Goal: Download file/media

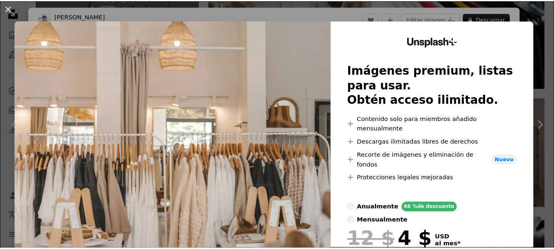
scroll to position [451, 0]
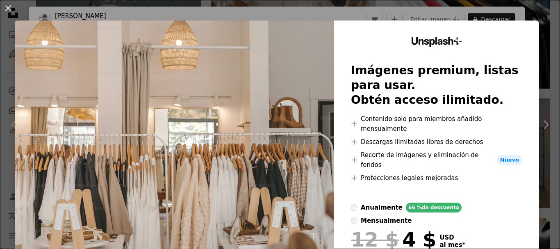
click at [536, 17] on div "An X shape Unsplash+ Imágenes premium, listas para usar. Obtén acceso ilimitado…" at bounding box center [280, 124] width 560 height 249
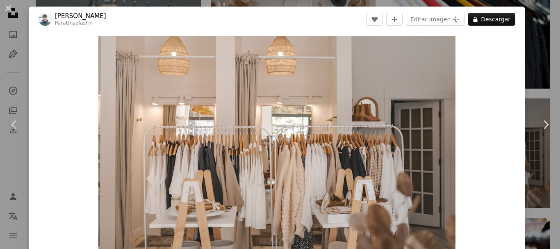
click at [536, 16] on div "An X shape Chevron left Chevron right [PERSON_NAME] Para Unsplash+ A heart A pl…" at bounding box center [280, 124] width 560 height 249
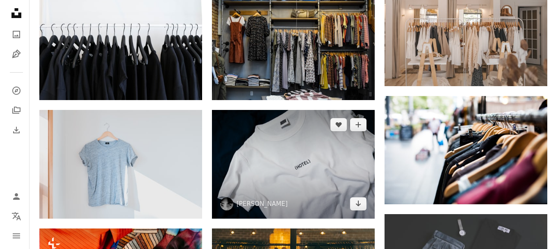
scroll to position [492, 0]
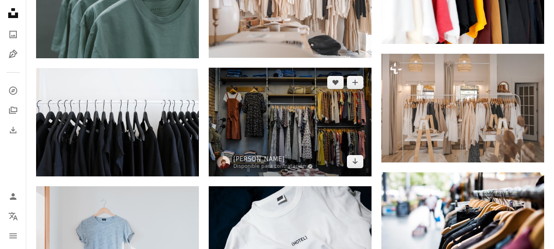
click at [309, 98] on img at bounding box center [290, 122] width 163 height 108
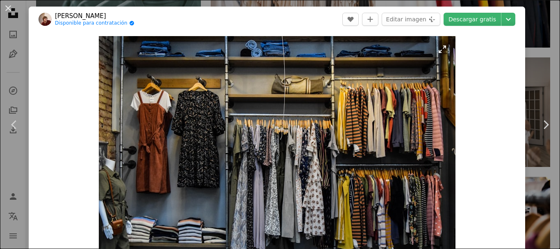
scroll to position [123, 0]
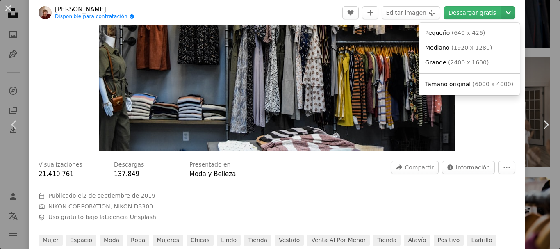
click at [506, 13] on icon "Elegir el tamaño de descarga" at bounding box center [508, 12] width 5 height 3
click at [460, 55] on link "Grande ( 2400 x 1600 )" at bounding box center [469, 62] width 95 height 15
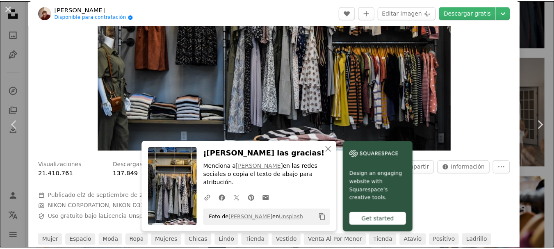
scroll to position [0, 0]
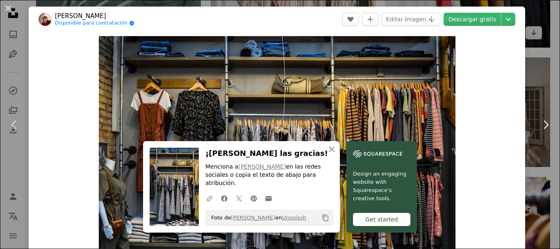
click at [535, 31] on div "An X shape Chevron left Chevron right An X shape Cerrar ¡[PERSON_NAME] las grac…" at bounding box center [280, 124] width 560 height 249
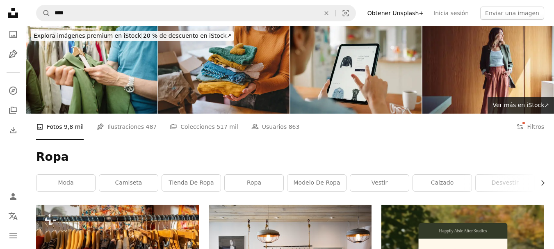
click at [118, 23] on nav "A magnifying glass **** An X shape Visual search Filters Obtener Unsplash+ Inic…" at bounding box center [289, 13] width 527 height 26
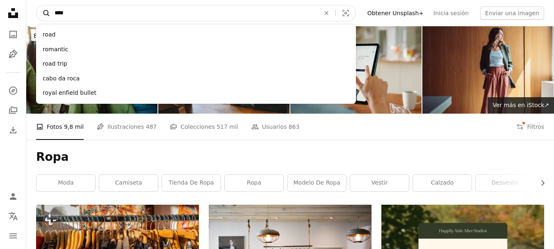
drag, startPoint x: 119, startPoint y: 12, endPoint x: 38, endPoint y: 11, distance: 80.7
click at [38, 11] on form "A magnifying glass **** road romantic road trip cabo [PERSON_NAME] royal enfiel…" at bounding box center [196, 13] width 320 height 16
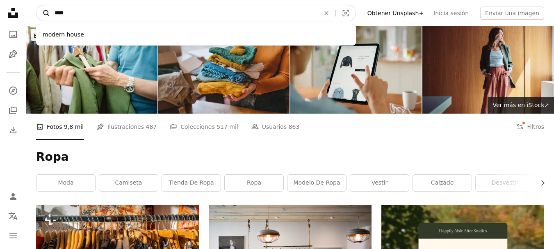
type input "****"
click at [36, 5] on button "A magnifying glass" at bounding box center [43, 13] width 14 height 16
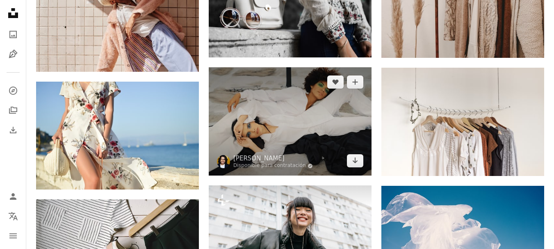
scroll to position [451, 0]
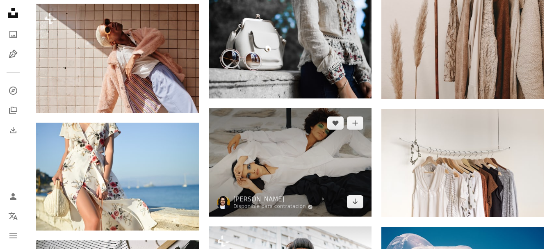
click at [321, 156] on img at bounding box center [290, 162] width 163 height 108
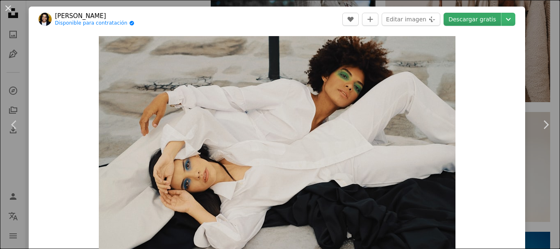
click at [492, 18] on link "Descargar gratis" at bounding box center [471, 19] width 57 height 13
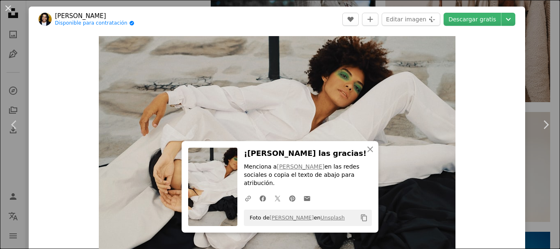
click at [532, 30] on div "An X shape Chevron left Chevron right An X shape Cerrar ¡[PERSON_NAME] las grac…" at bounding box center [280, 124] width 560 height 249
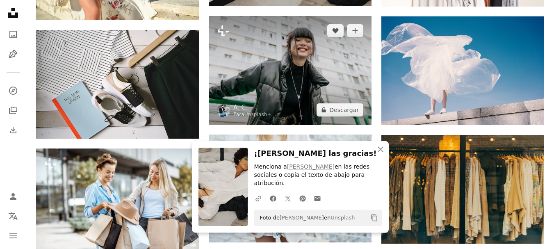
scroll to position [656, 0]
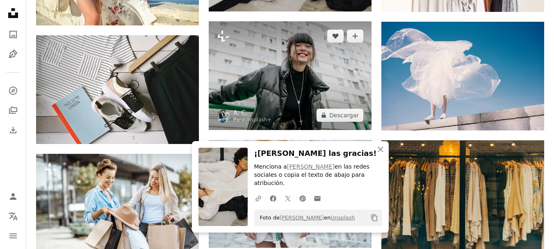
click at [284, 79] on img at bounding box center [290, 75] width 163 height 108
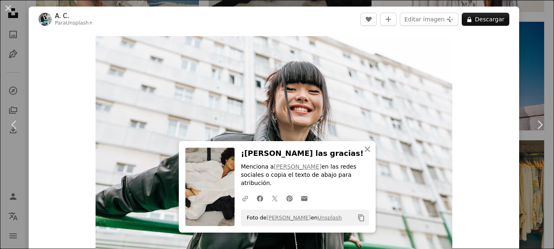
click at [526, 20] on div "An X shape Chevron left Chevron right An X shape Cerrar ¡[PERSON_NAME] las grac…" at bounding box center [277, 124] width 554 height 249
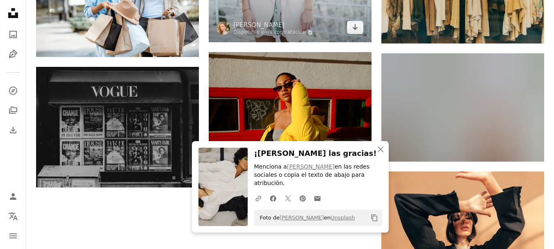
scroll to position [943, 0]
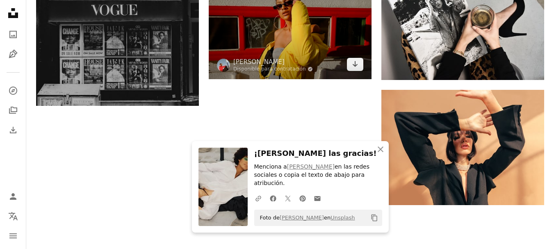
click at [321, 48] on img at bounding box center [290, 24] width 163 height 108
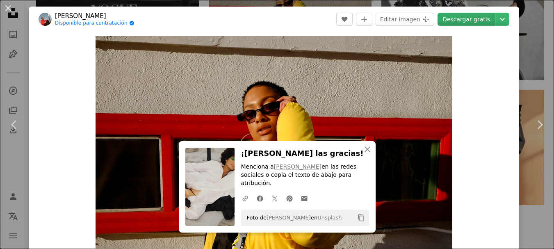
click at [472, 24] on link "Descargar gratis" at bounding box center [465, 19] width 57 height 13
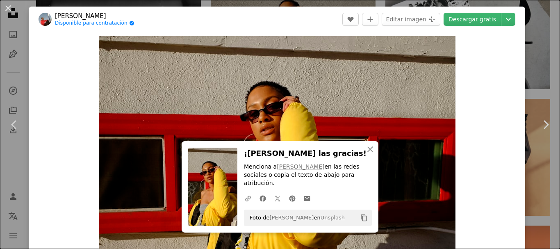
click at [530, 32] on div "An X shape Chevron left Chevron right An X shape Cerrar ¡[PERSON_NAME] las grac…" at bounding box center [280, 124] width 560 height 249
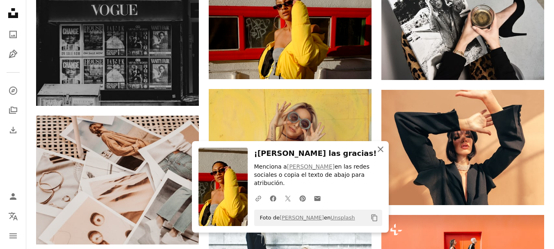
click at [377, 154] on icon "An X shape" at bounding box center [380, 149] width 10 height 10
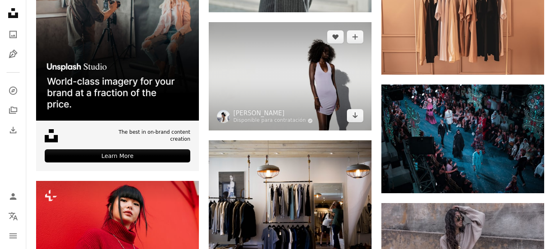
scroll to position [1434, 0]
